Goal: Transaction & Acquisition: Obtain resource

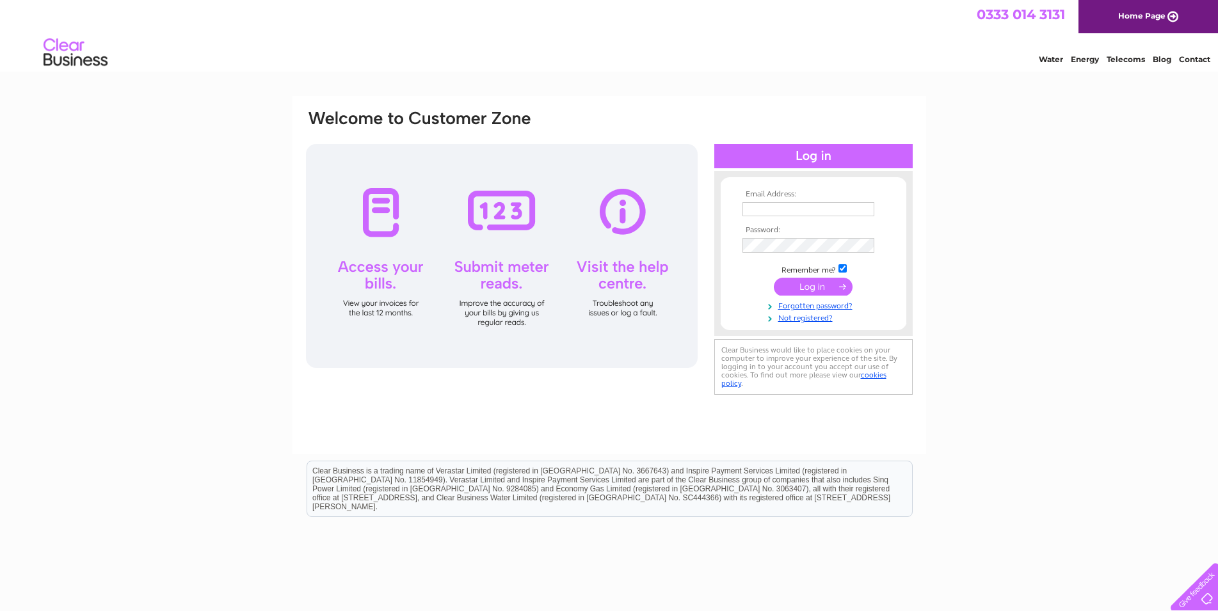
click at [742, 211] on td at bounding box center [813, 209] width 148 height 20
click at [747, 208] on input "text" at bounding box center [808, 209] width 132 height 14
type input "ian@iacmaciver.co.uk"
click at [823, 283] on input "submit" at bounding box center [813, 288] width 79 height 18
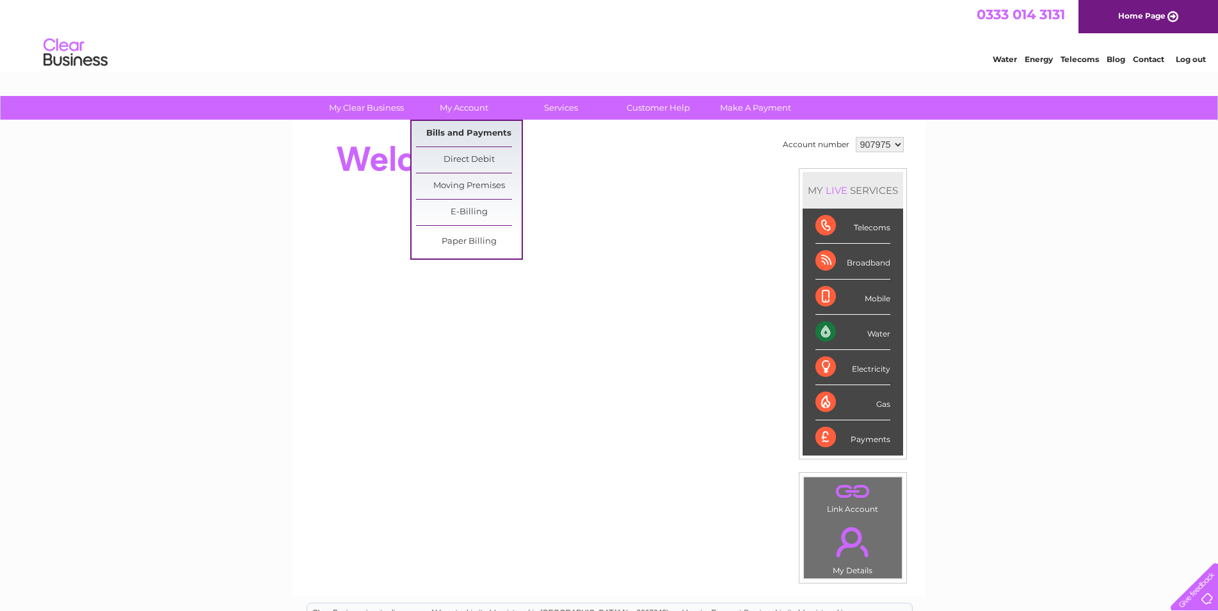
click at [458, 130] on link "Bills and Payments" at bounding box center [469, 134] width 106 height 26
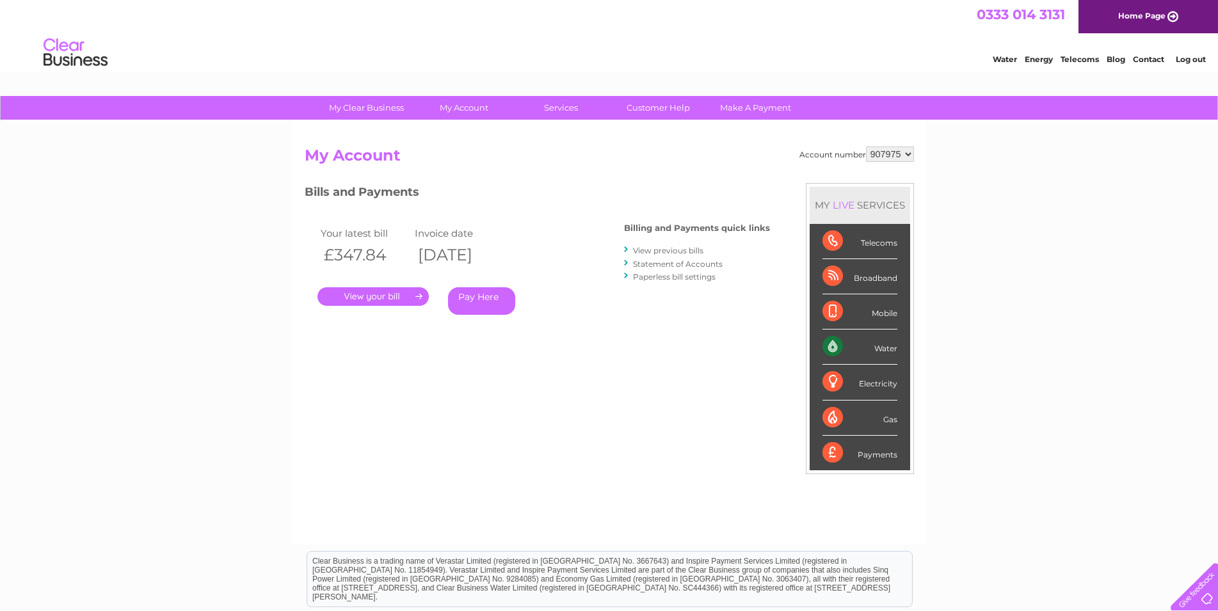
click at [388, 296] on link "." at bounding box center [372, 296] width 111 height 19
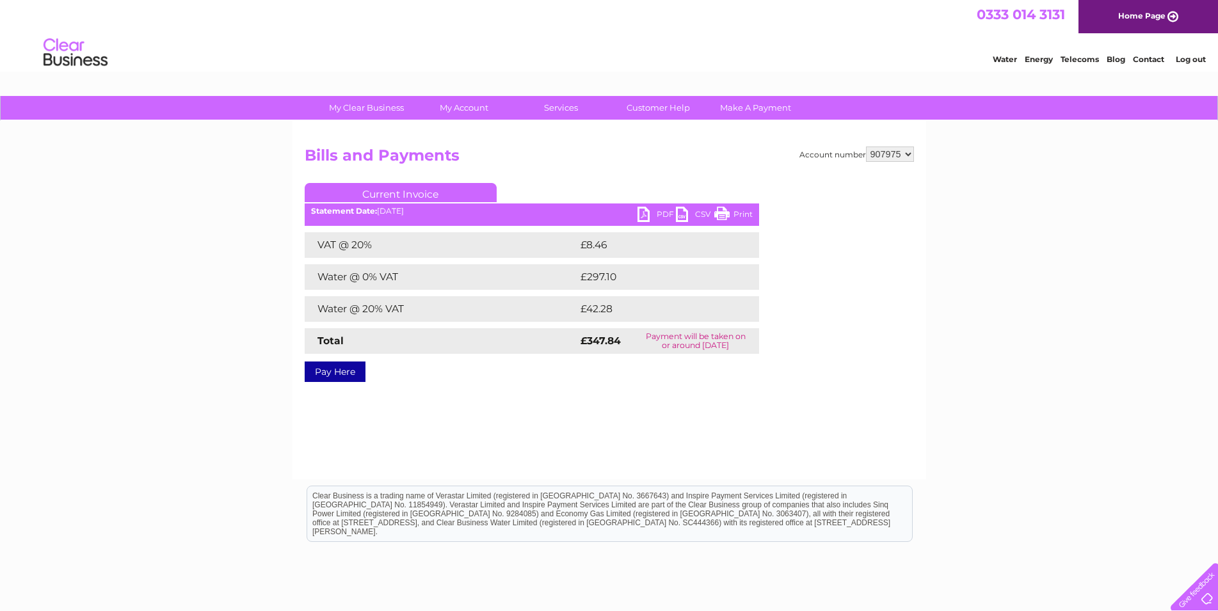
click at [651, 217] on link "PDF" at bounding box center [656, 216] width 38 height 19
click at [649, 215] on link "PDF" at bounding box center [656, 216] width 38 height 19
click at [866, 147] on select "907975 917895 922120" at bounding box center [890, 154] width 48 height 15
select select "917895"
click option "917895" at bounding box center [0, 0] width 0 height 0
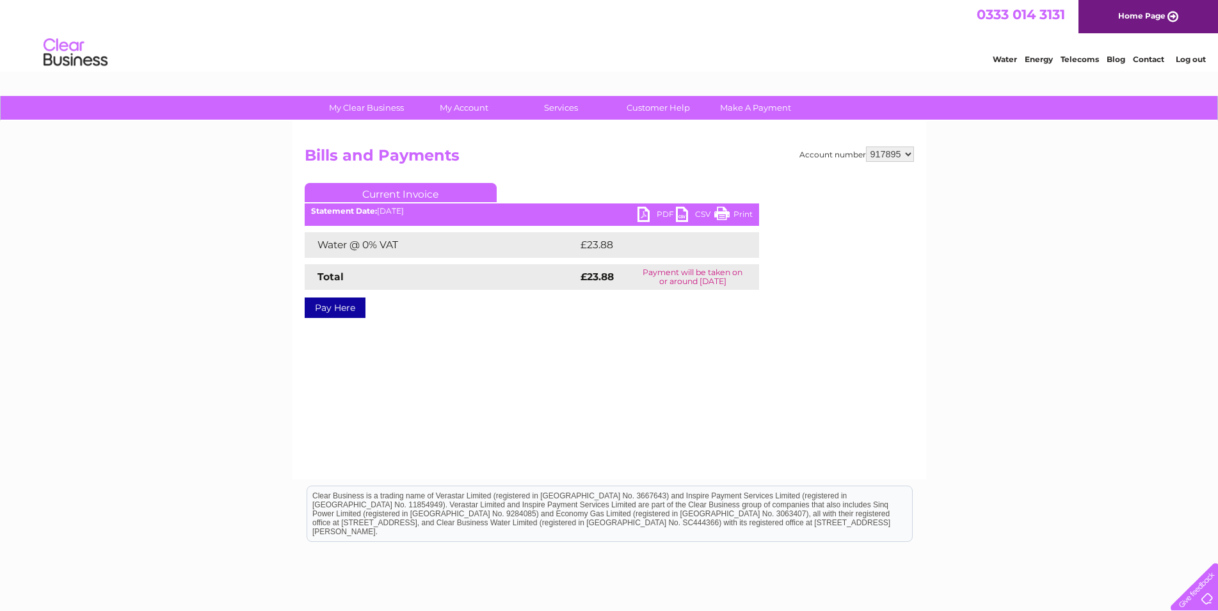
click at [646, 214] on link "PDF" at bounding box center [656, 216] width 38 height 19
click at [866, 147] on select "907975 917895 922120" at bounding box center [890, 154] width 48 height 15
select select "922120"
click option "922120" at bounding box center [0, 0] width 0 height 0
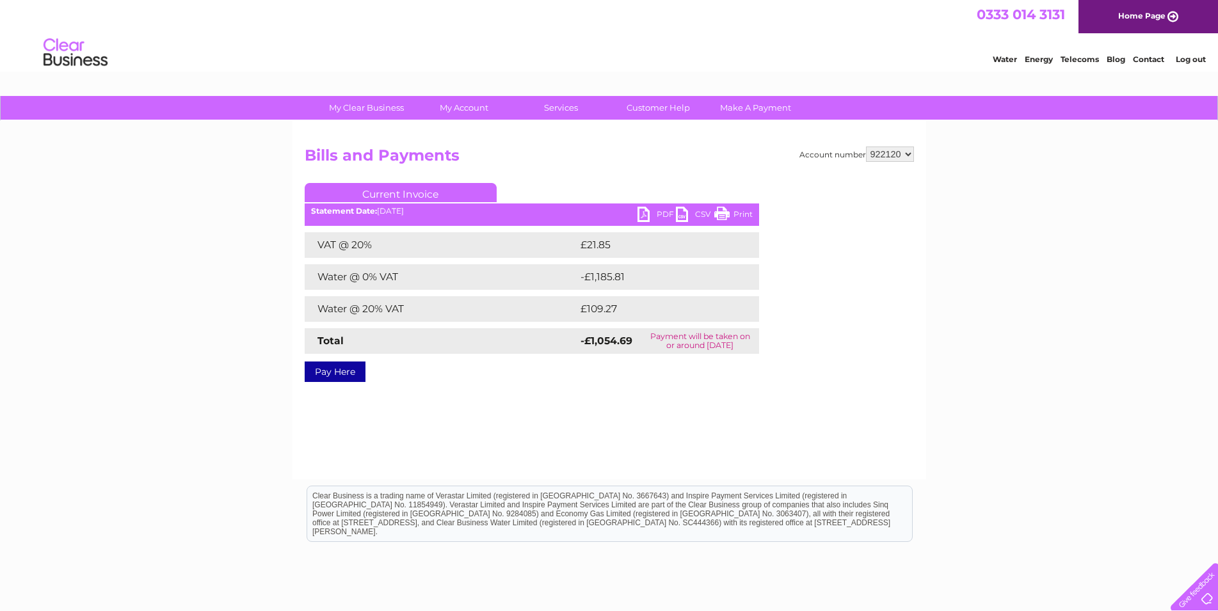
click at [649, 212] on link "PDF" at bounding box center [656, 216] width 38 height 19
click at [866, 147] on select "907975 917895 922120" at bounding box center [890, 154] width 48 height 15
click at [959, 221] on div "My Clear Business Login Details My Details My Preferences Link Account My Accou…" at bounding box center [609, 397] width 1218 height 602
click at [1200, 59] on link "Log out" at bounding box center [1191, 59] width 30 height 10
